Goal: Check status: Check status

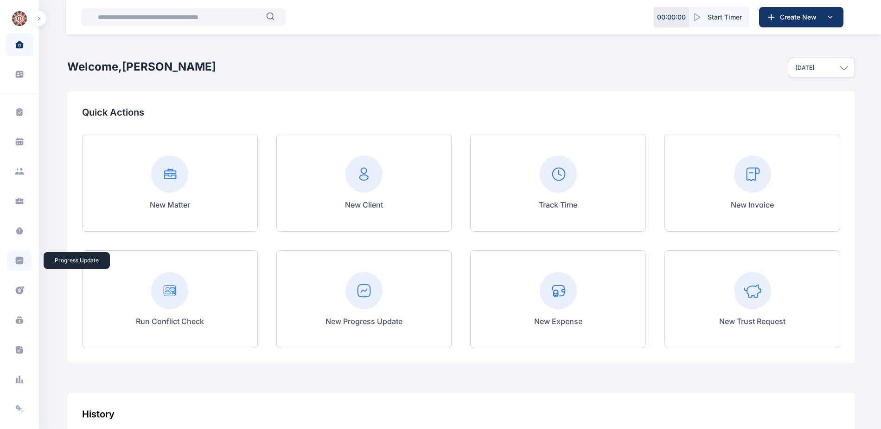
click at [16, 260] on icon at bounding box center [20, 261] width 8 height 8
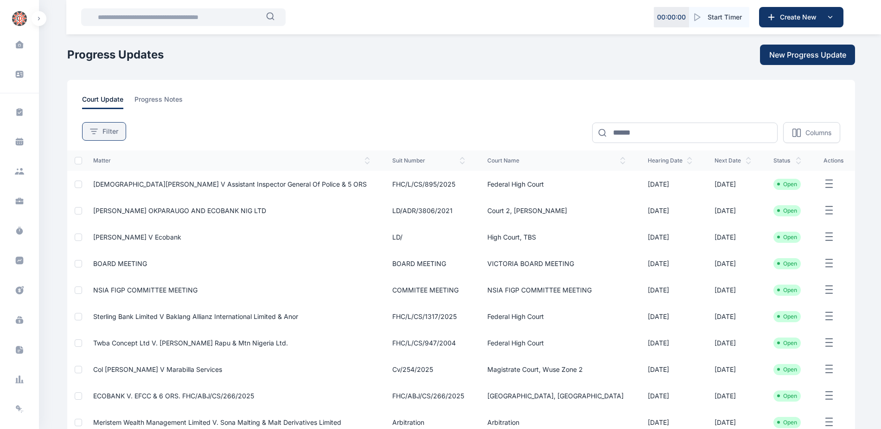
click at [106, 138] on button "Filter" at bounding box center [104, 131] width 44 height 19
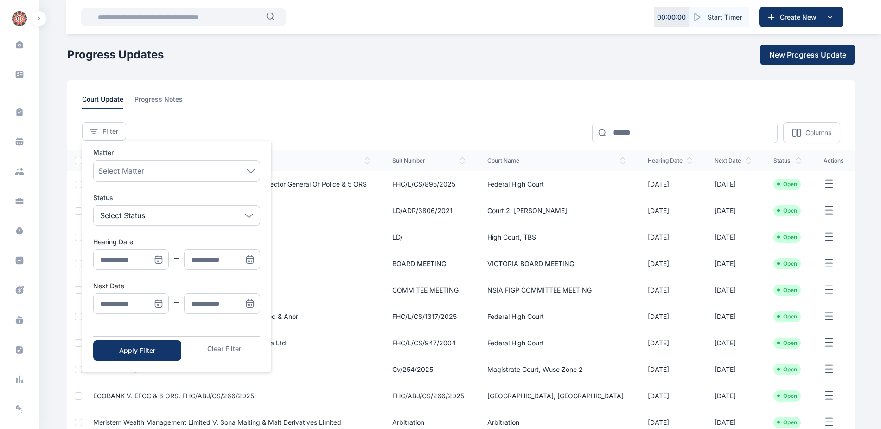
click at [161, 302] on icon "Menu" at bounding box center [158, 303] width 9 height 9
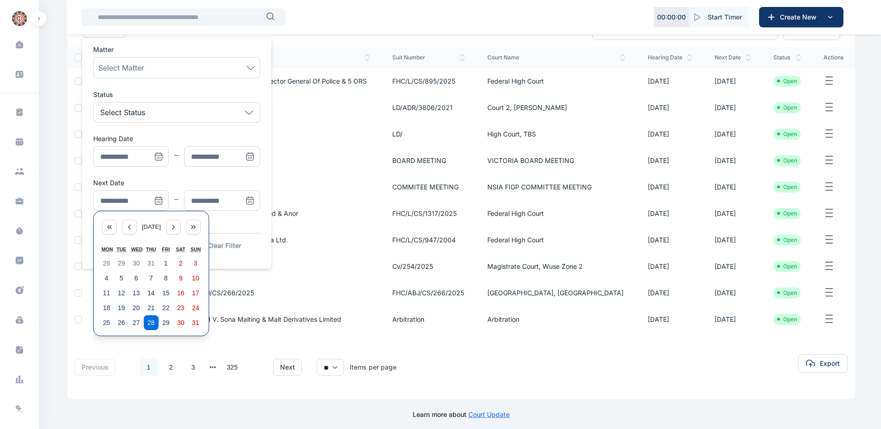
scroll to position [108, 0]
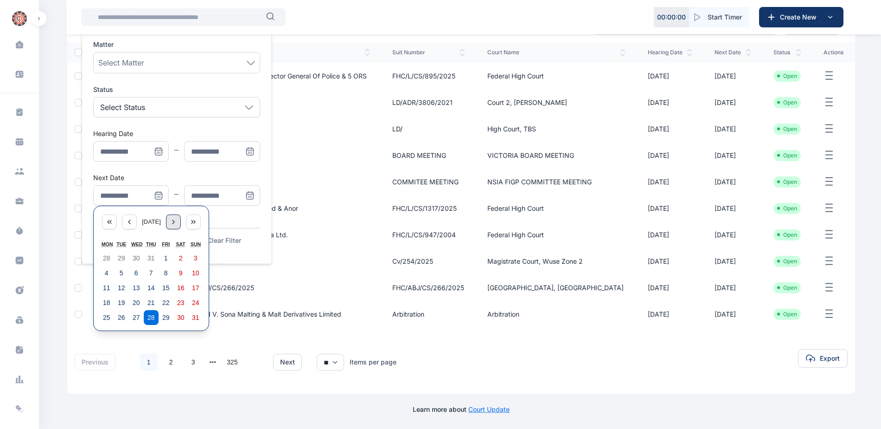
click at [180, 226] on div "Menu" at bounding box center [173, 221] width 15 height 15
click at [108, 259] on abbr "1" at bounding box center [107, 257] width 4 height 7
type input "**********"
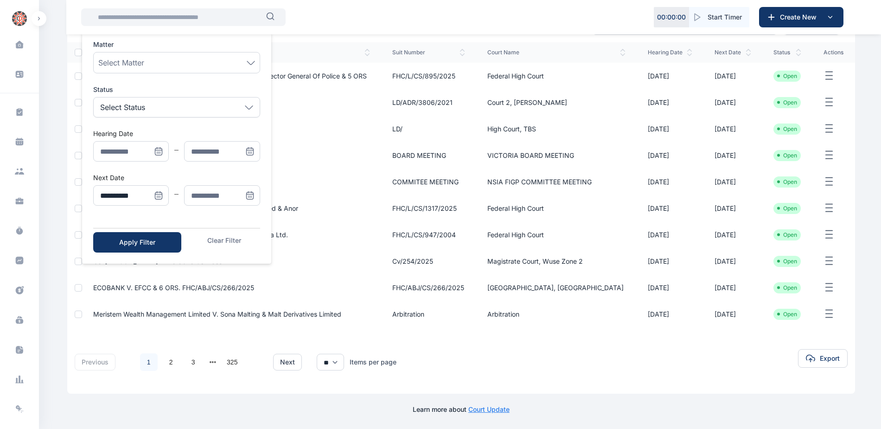
click at [249, 196] on icon "Menu" at bounding box center [249, 196] width 0 height 0
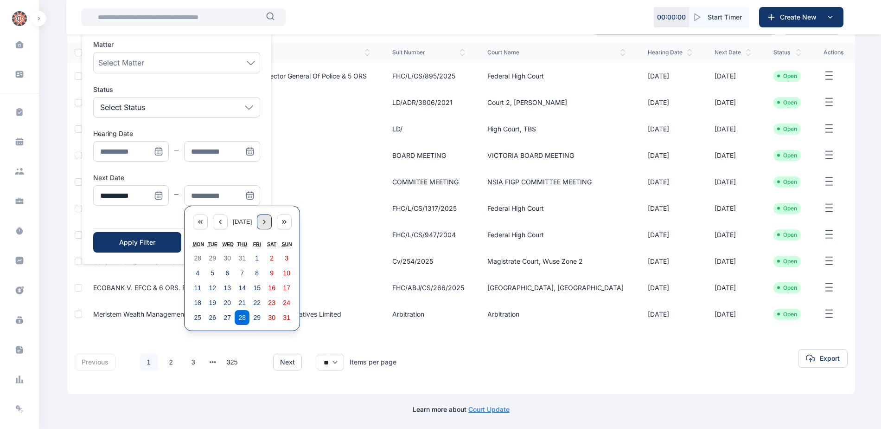
click at [268, 223] on icon "Menu" at bounding box center [264, 221] width 7 height 7
click at [255, 257] on abbr "5" at bounding box center [257, 257] width 4 height 7
type input "**********"
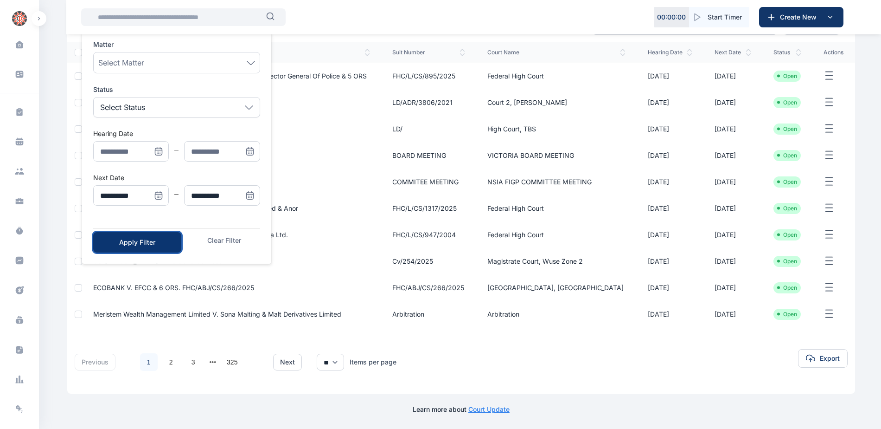
click at [161, 243] on div "Apply Filter" at bounding box center [137, 242] width 58 height 9
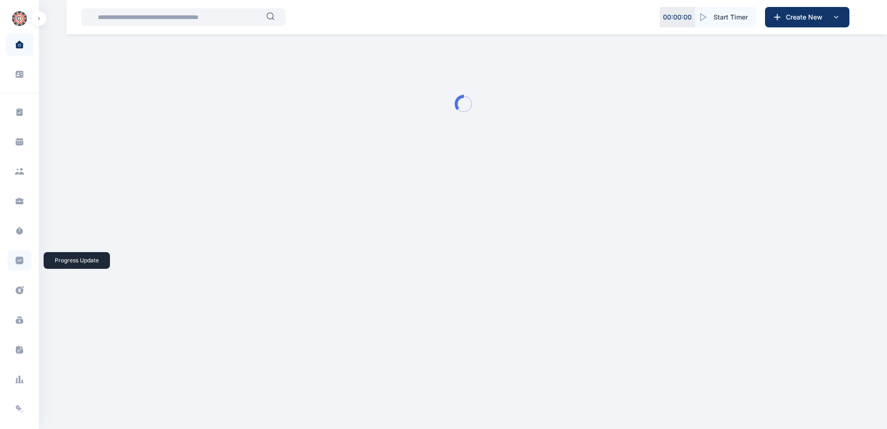
click at [17, 259] on icon at bounding box center [20, 261] width 8 height 8
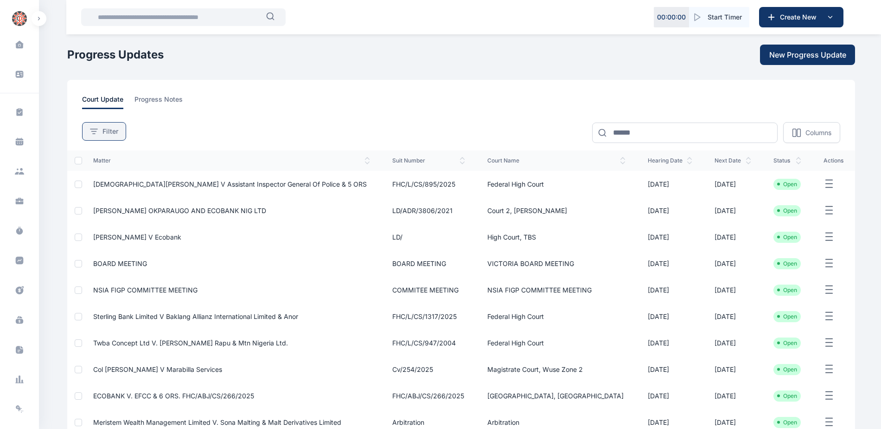
click at [99, 135] on div "Filter" at bounding box center [104, 131] width 28 height 9
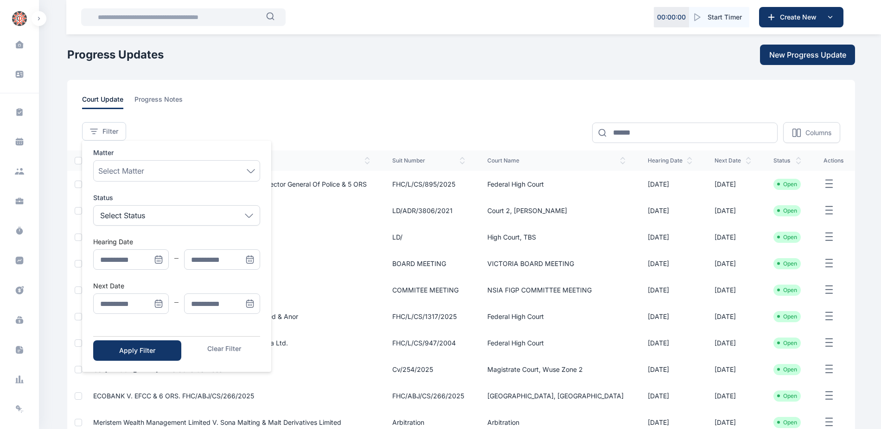
click at [158, 303] on icon "Menu" at bounding box center [158, 303] width 9 height 9
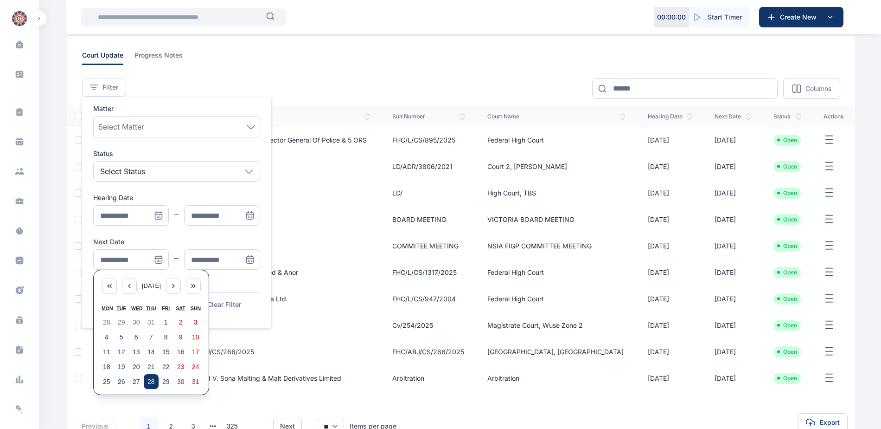
scroll to position [108, 0]
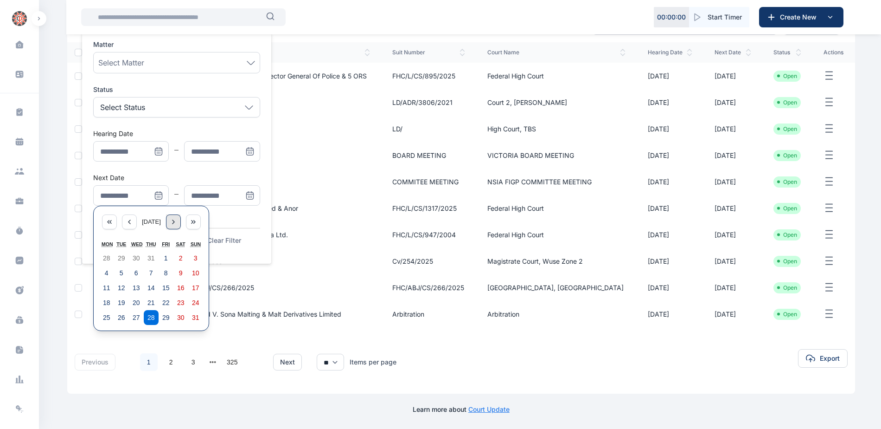
click at [172, 221] on div "Menu" at bounding box center [173, 221] width 15 height 15
click at [106, 260] on abbr "1" at bounding box center [107, 257] width 4 height 7
type input "**********"
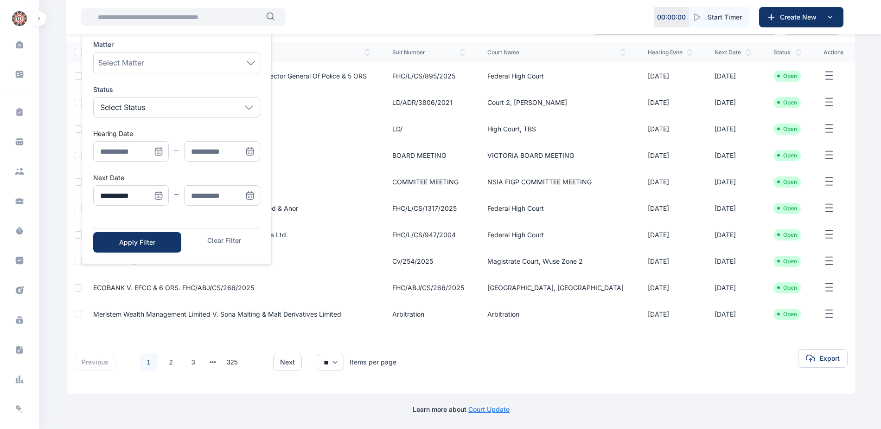
click at [253, 196] on icon "Menu" at bounding box center [249, 195] width 9 height 9
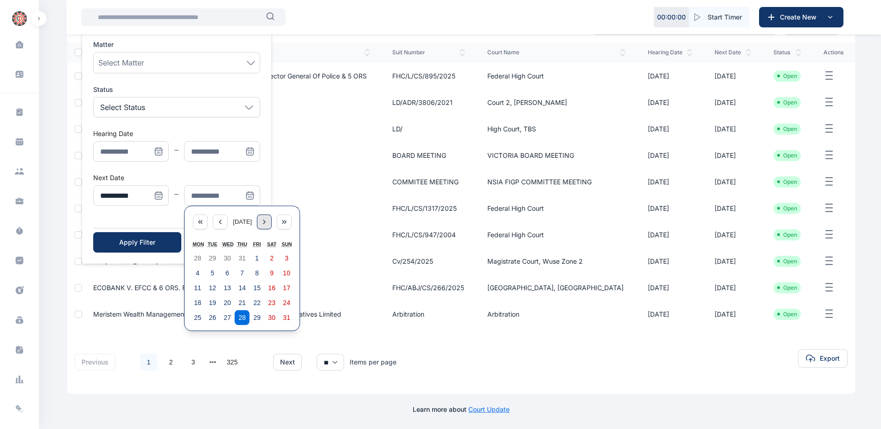
click at [268, 224] on icon "Menu" at bounding box center [264, 221] width 7 height 7
click at [255, 261] on abbr "5" at bounding box center [257, 257] width 4 height 7
type input "**********"
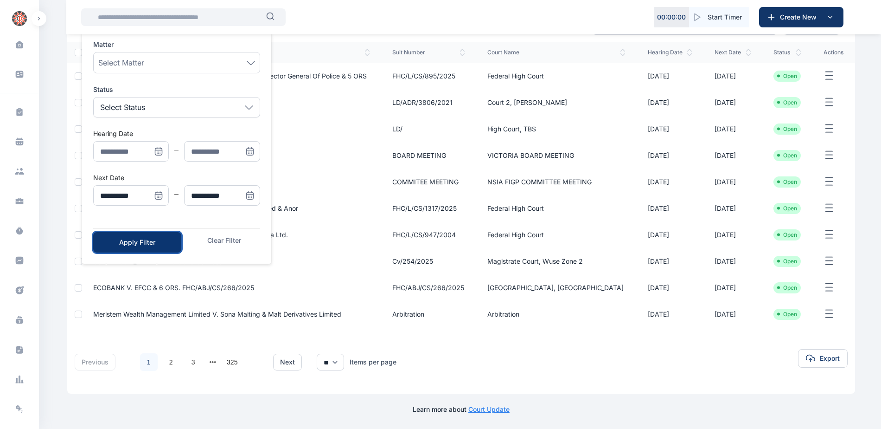
click at [136, 245] on div "Apply Filter" at bounding box center [137, 242] width 58 height 9
